Goal: Task Accomplishment & Management: Use online tool/utility

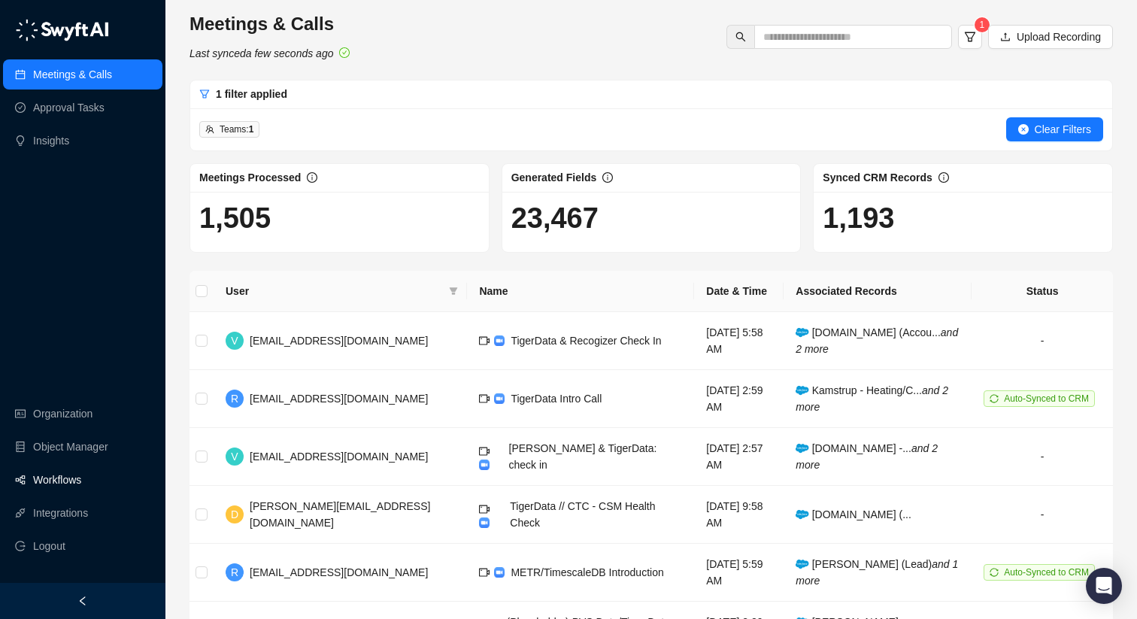
click at [81, 487] on link "Workflows" at bounding box center [57, 480] width 48 height 30
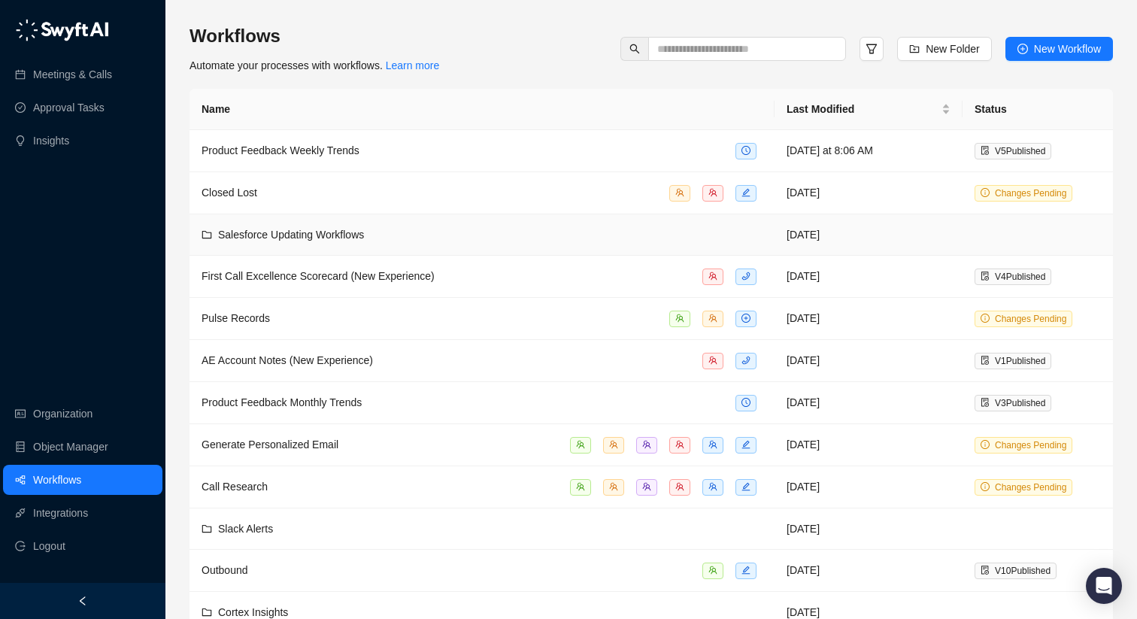
click at [363, 232] on span "Salesforce Updating Workflows" at bounding box center [291, 235] width 146 height 12
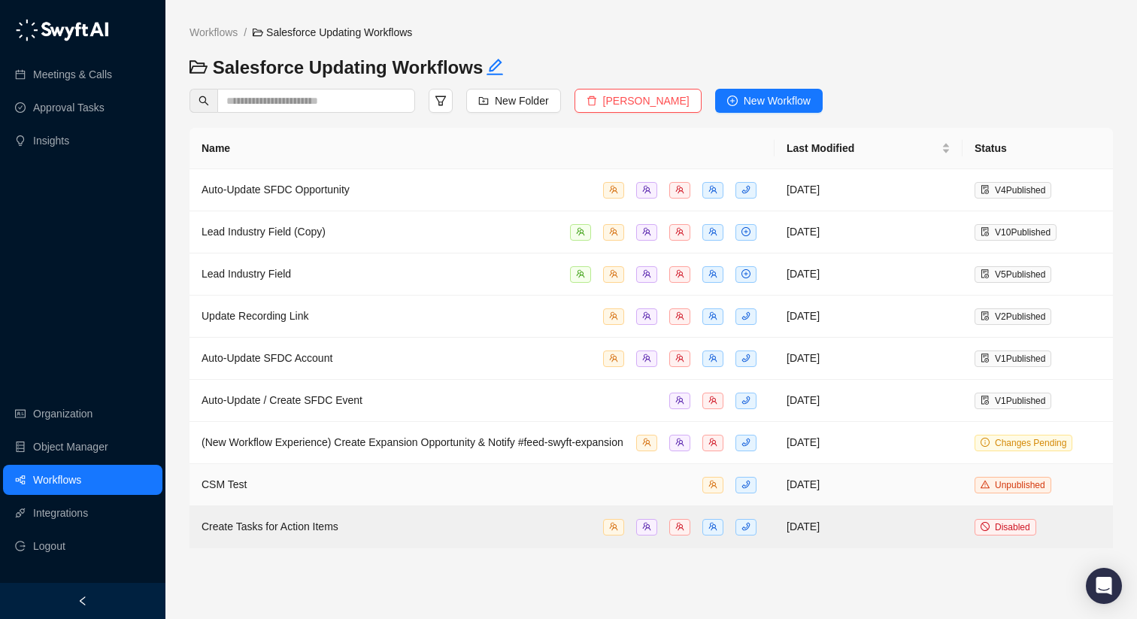
click at [394, 492] on div "CSM Test" at bounding box center [482, 484] width 561 height 17
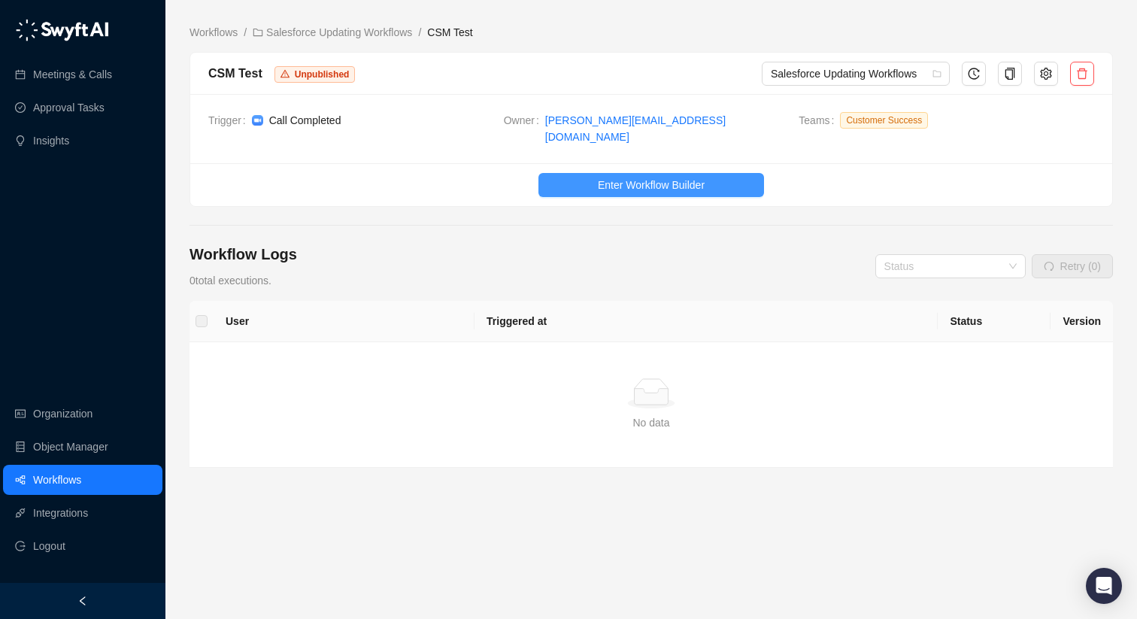
click at [661, 177] on span "Enter Workflow Builder" at bounding box center [651, 185] width 107 height 17
